Goal: Download file/media

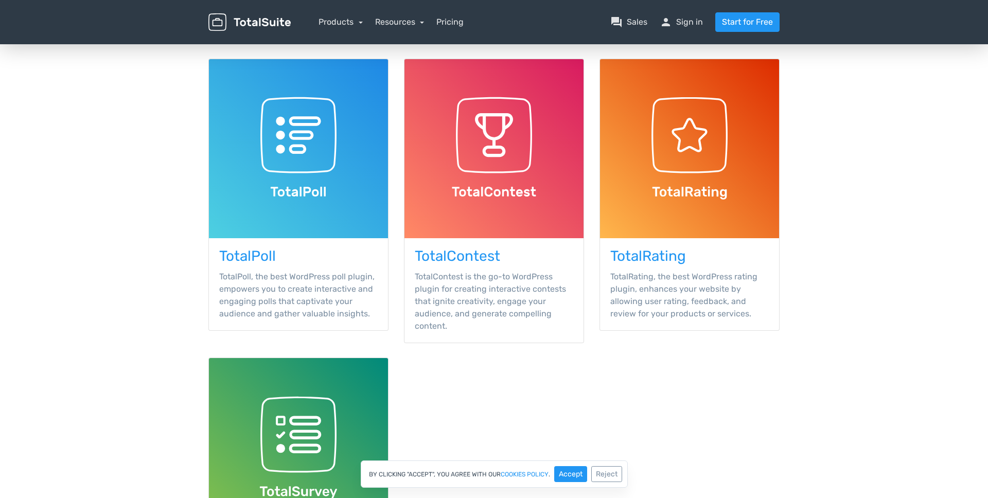
scroll to position [120, 0]
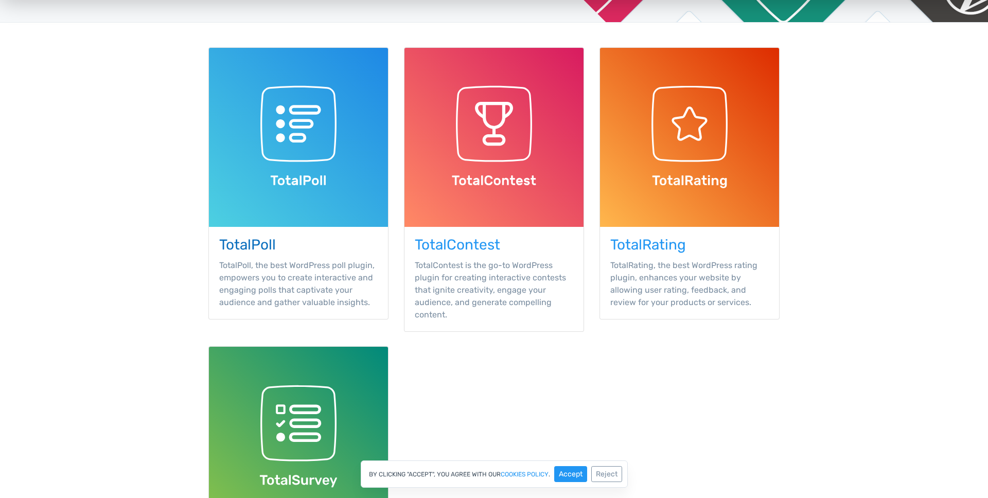
click at [228, 259] on p "TotalPoll, the best WordPress poll plugin, empowers you to create interactive a…" at bounding box center [298, 283] width 158 height 49
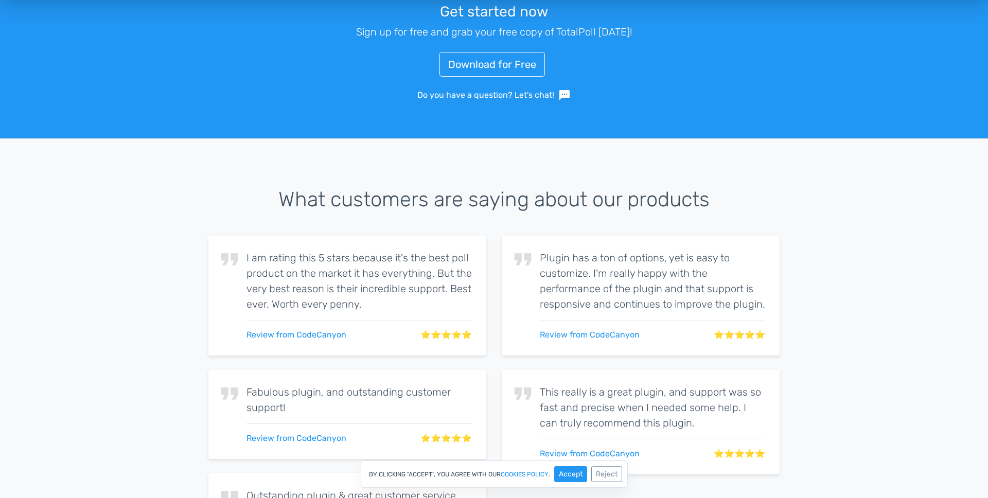
scroll to position [1774, 0]
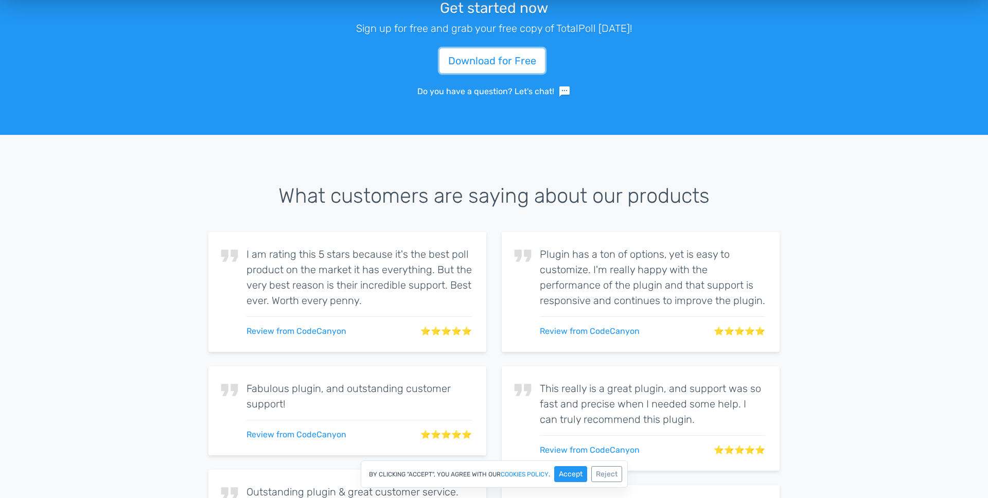
click at [486, 58] on link "Download for Free" at bounding box center [491, 60] width 105 height 25
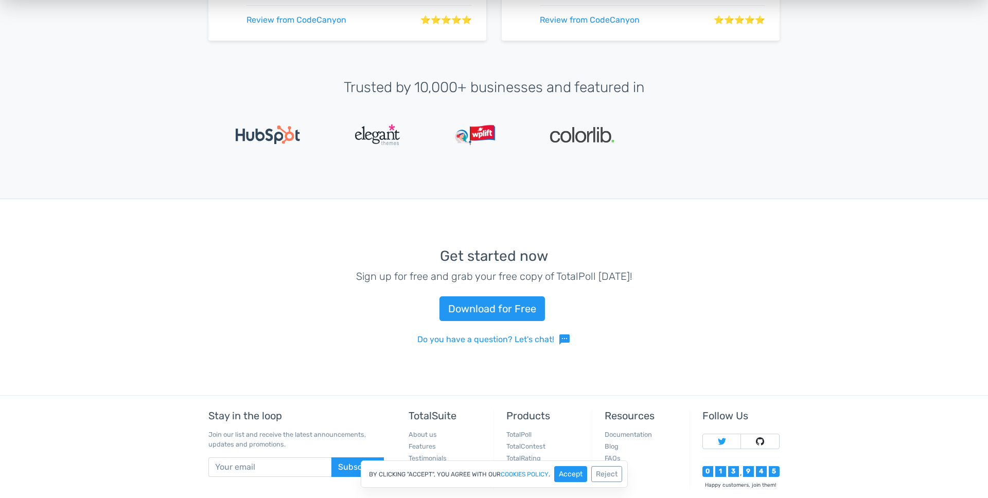
scroll to position [2383, 0]
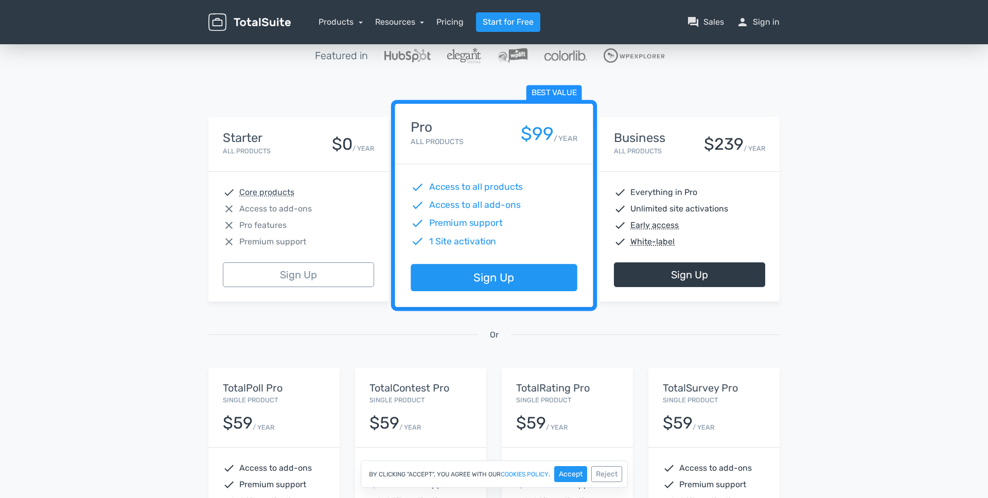
scroll to position [105, 0]
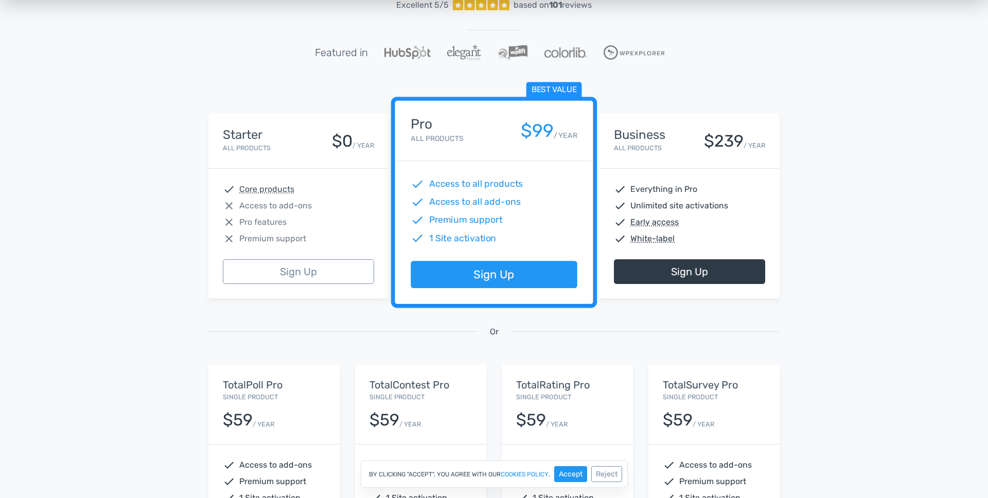
click at [235, 159] on div "Starter All Products $0 / YEAR" at bounding box center [298, 141] width 180 height 55
click at [241, 142] on div "Starter All Products" at bounding box center [247, 141] width 48 height 26
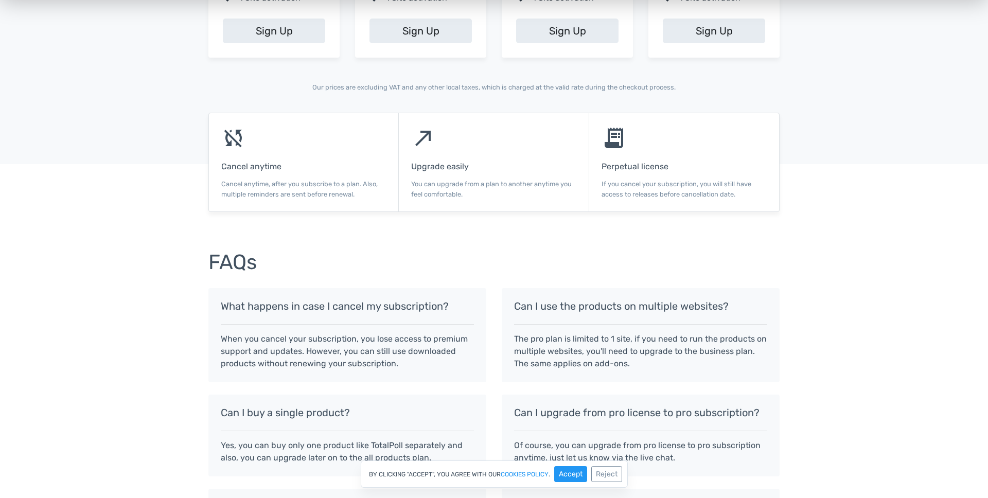
scroll to position [607, 0]
